Goal: Go to known website: Access a specific website the user already knows

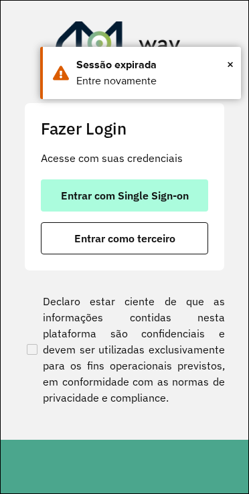
click at [169, 195] on span "Entrar com Single Sign-on" at bounding box center [125, 195] width 128 height 11
